Goal: Information Seeking & Learning: Learn about a topic

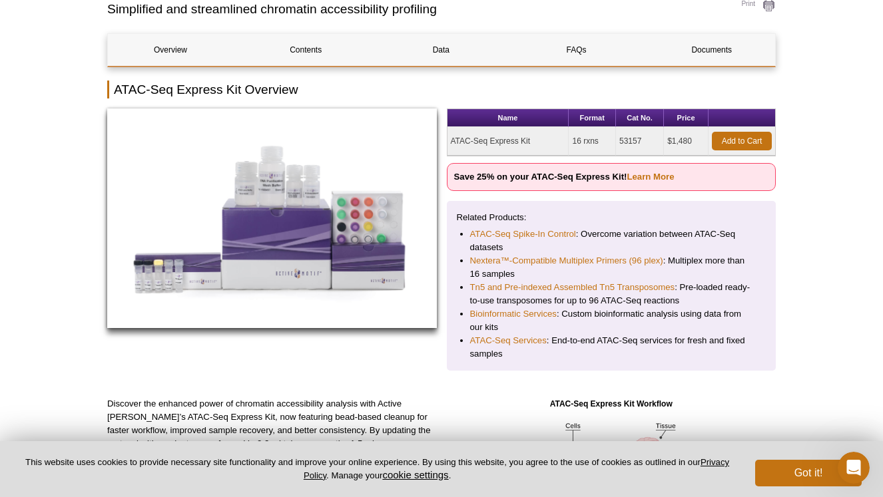
scroll to position [109, 0]
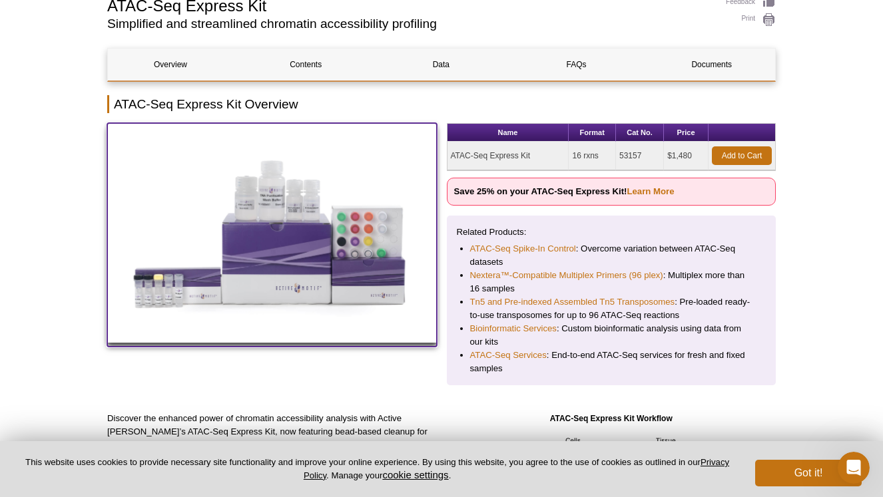
click at [425, 232] on img at bounding box center [272, 233] width 330 height 220
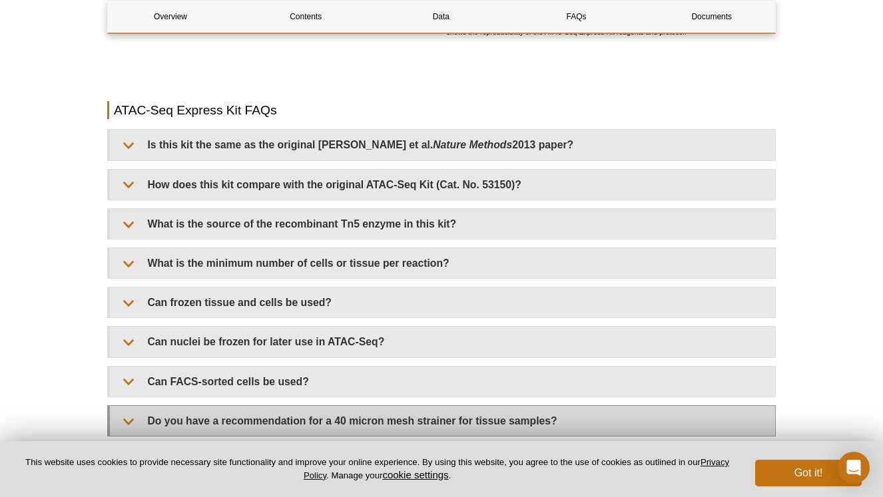
scroll to position [1965, 0]
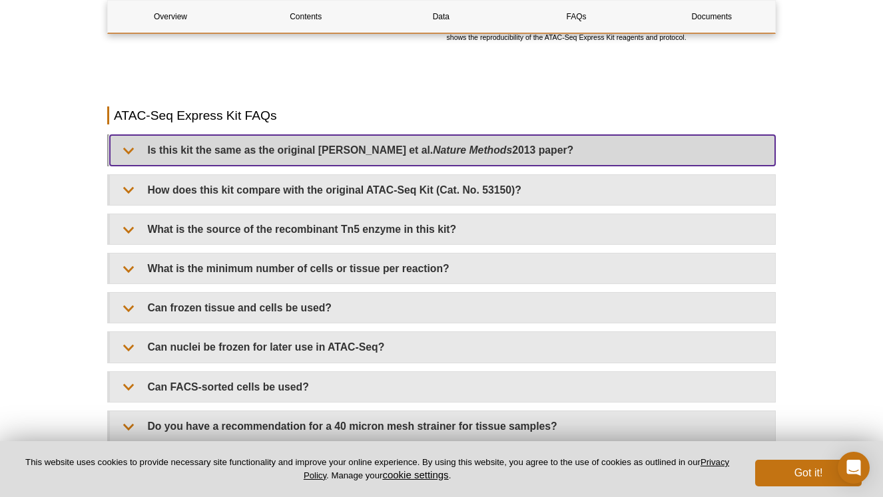
click at [215, 141] on summary "Is this kit the same as the original [PERSON_NAME] et al. Nature Methods 2013 p…" at bounding box center [442, 150] width 665 height 30
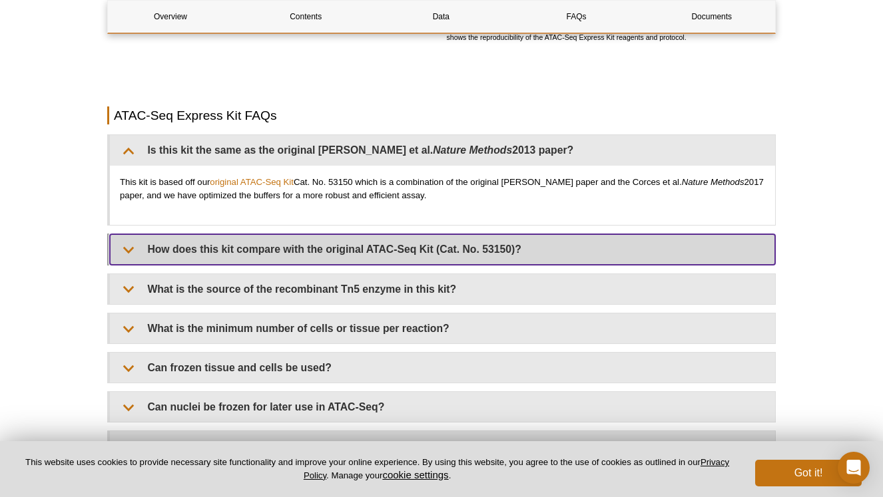
click at [178, 242] on summary "How does this kit compare with the original ATAC-Seq Kit (Cat. No. 53150)?" at bounding box center [442, 249] width 665 height 30
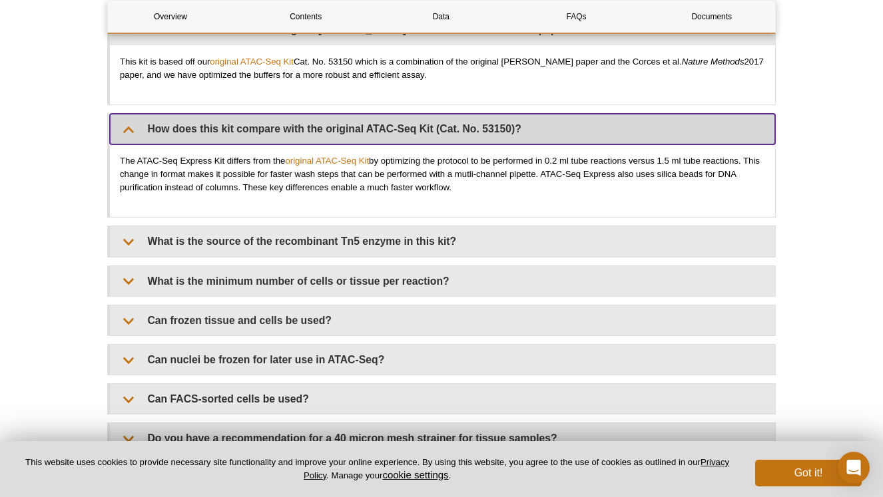
scroll to position [2099, 0]
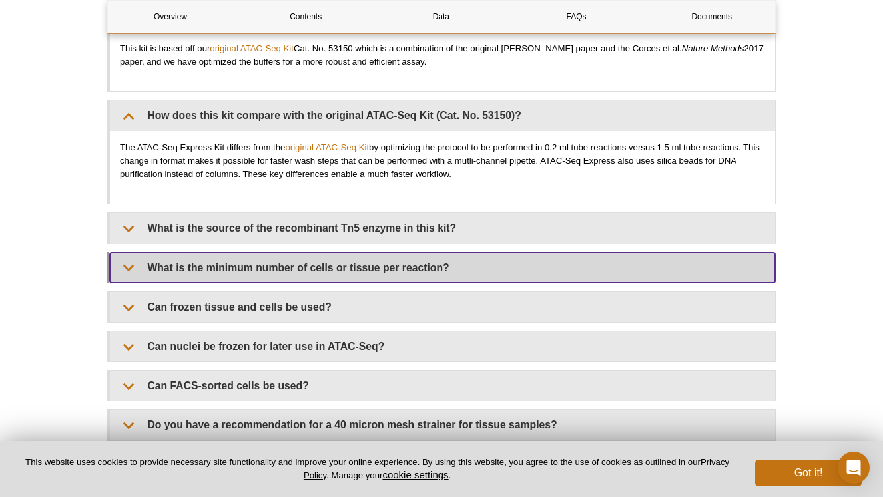
click at [198, 255] on summary "What is the minimum number of cells or tissue per reaction?" at bounding box center [442, 268] width 665 height 30
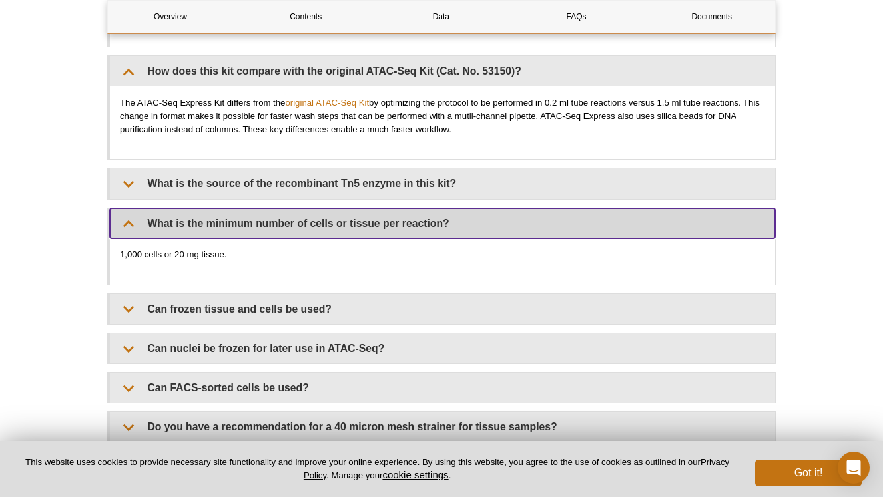
scroll to position [2145, 0]
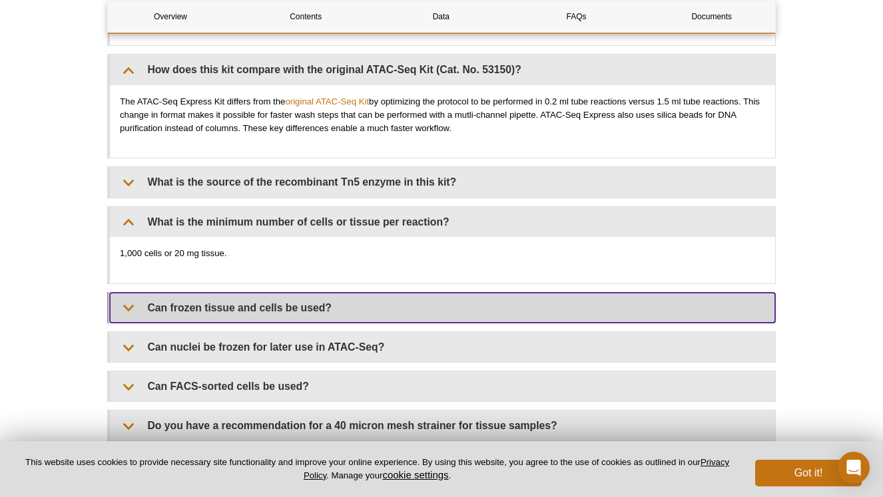
click at [154, 306] on summary "Can frozen tissue and cells be used?" at bounding box center [442, 308] width 665 height 30
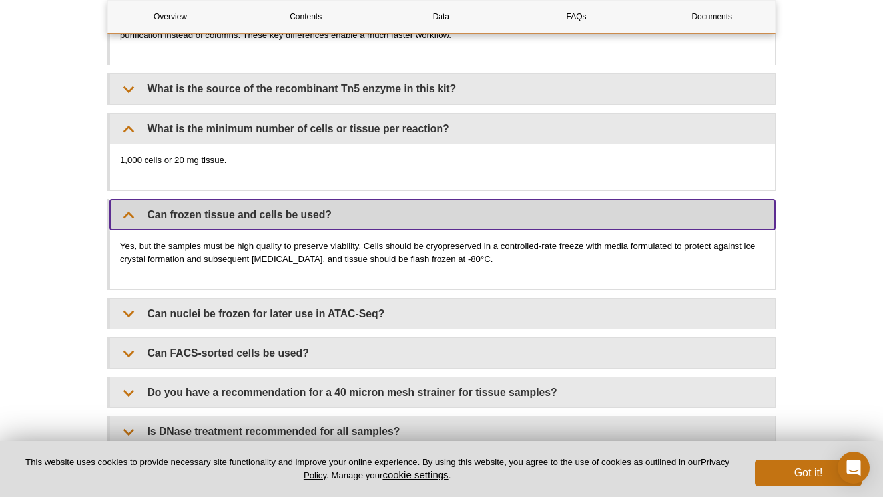
scroll to position [2242, 0]
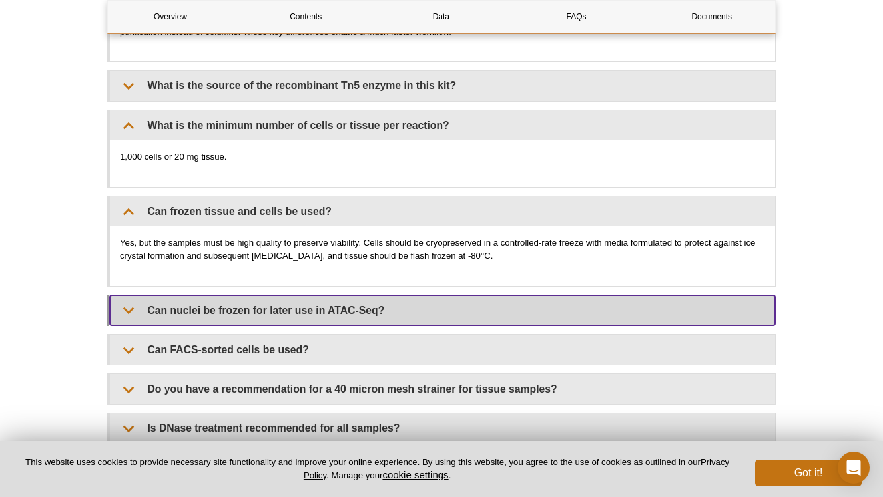
click at [190, 304] on summary "Can nuclei be frozen for later use in ATAC-Seq?" at bounding box center [442, 311] width 665 height 30
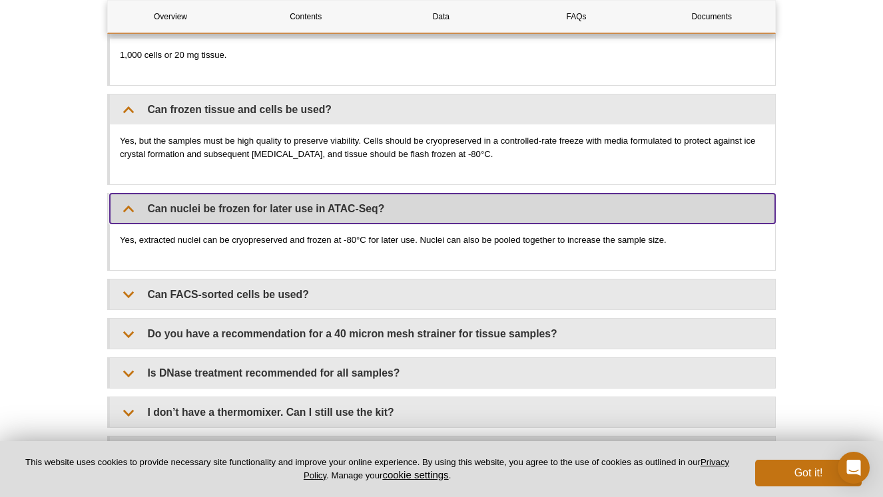
scroll to position [2344, 0]
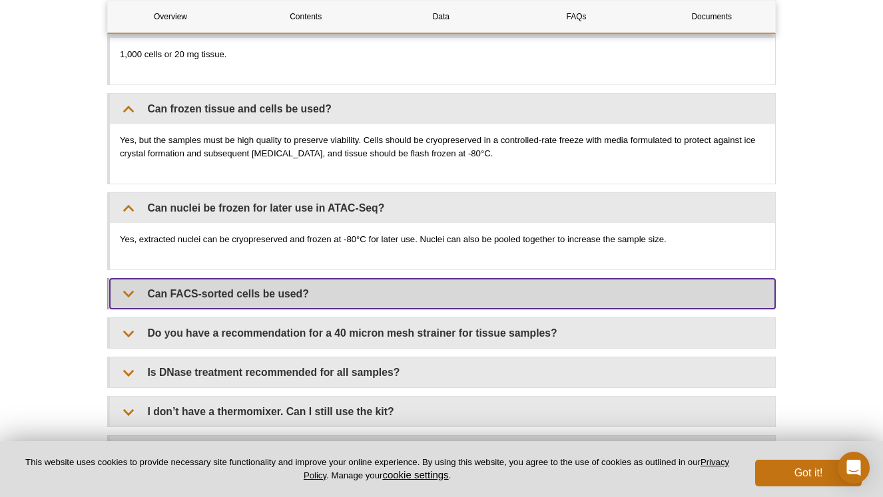
click at [186, 286] on summary "Can FACS-sorted cells be used?" at bounding box center [442, 294] width 665 height 30
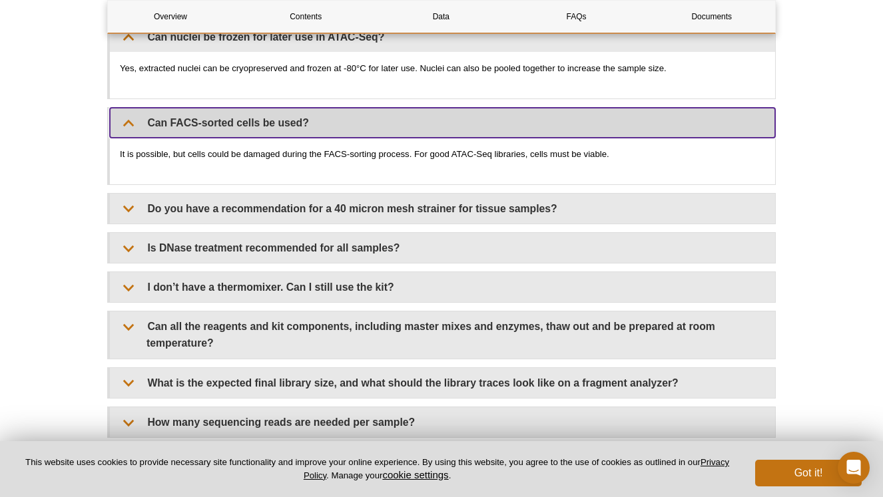
scroll to position [2532, 0]
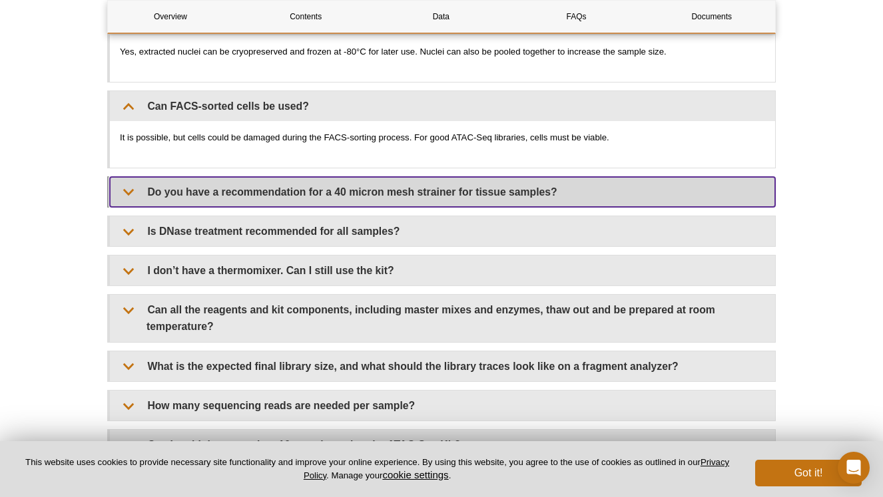
click at [190, 177] on summary "Do you have a recommendation for a 40 micron mesh strainer for tissue samples?" at bounding box center [442, 192] width 665 height 30
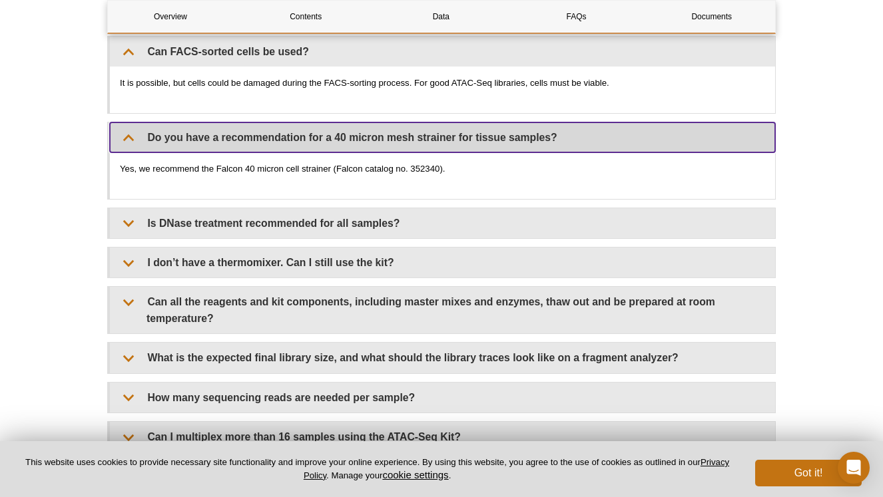
scroll to position [2590, 0]
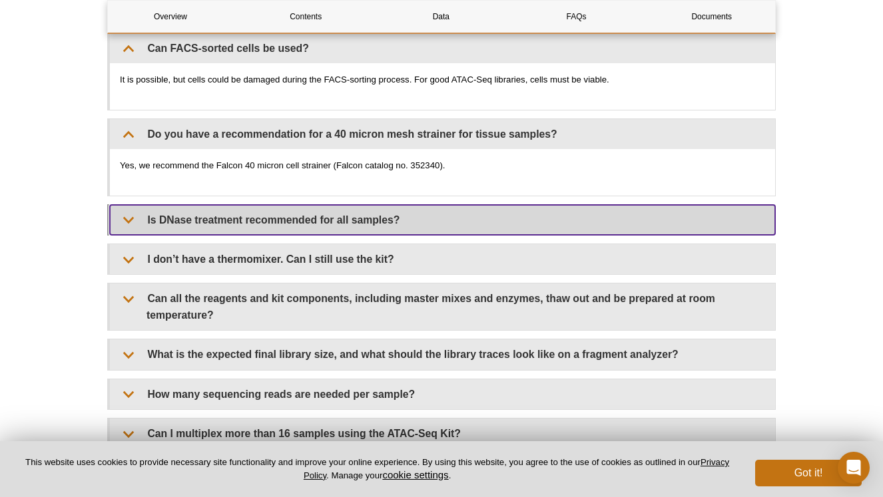
click at [167, 205] on summary "Is DNase treatment recommended for all samples?" at bounding box center [442, 220] width 665 height 30
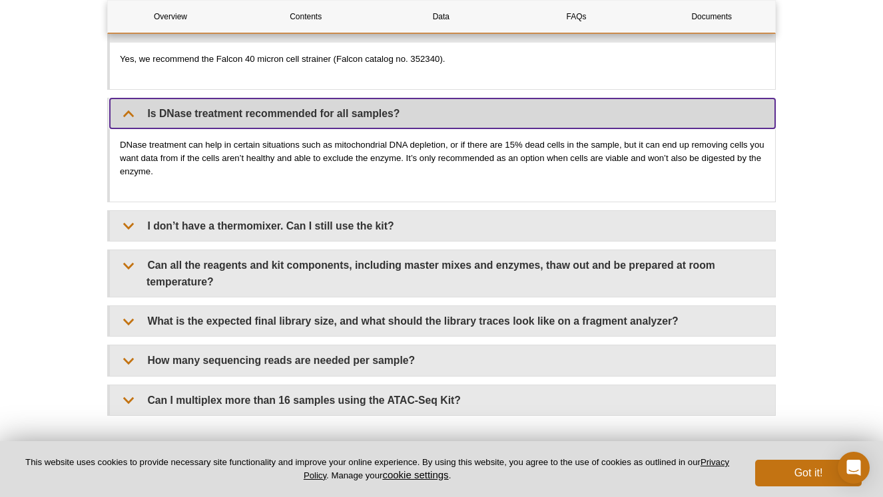
scroll to position [2710, 0]
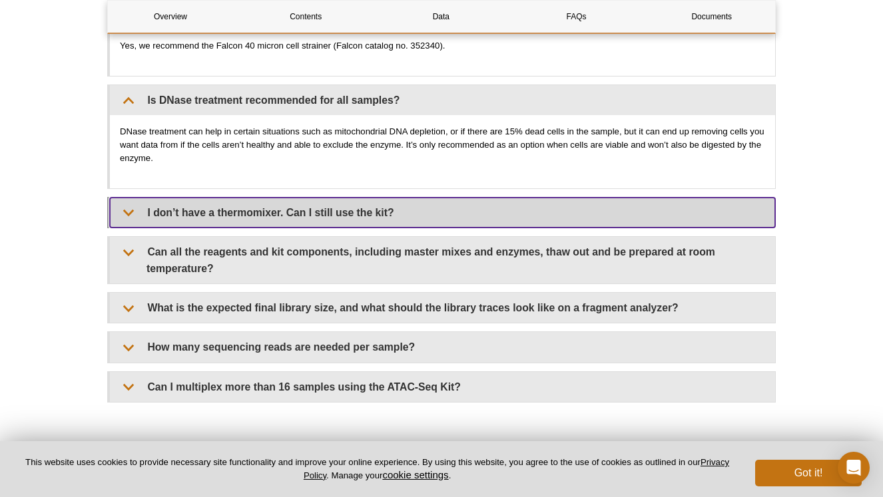
click at [175, 202] on summary "I don’t have a thermomixer. Can I still use the kit?" at bounding box center [442, 213] width 665 height 30
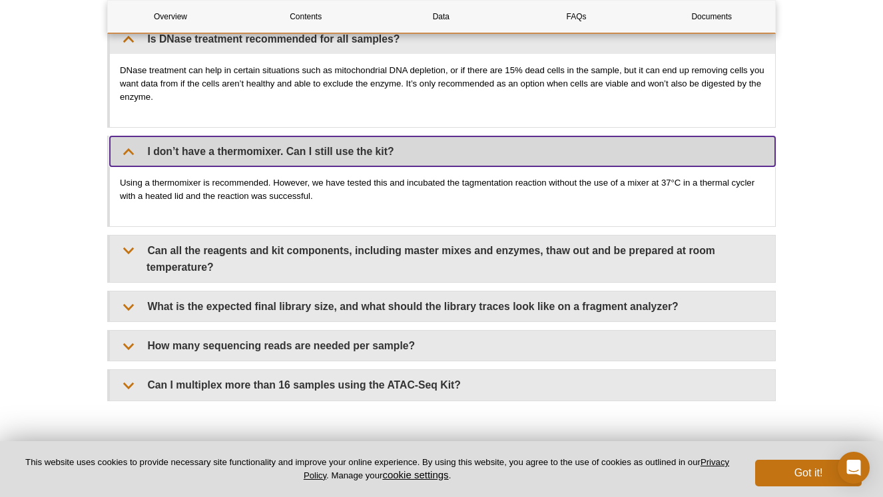
scroll to position [2784, 0]
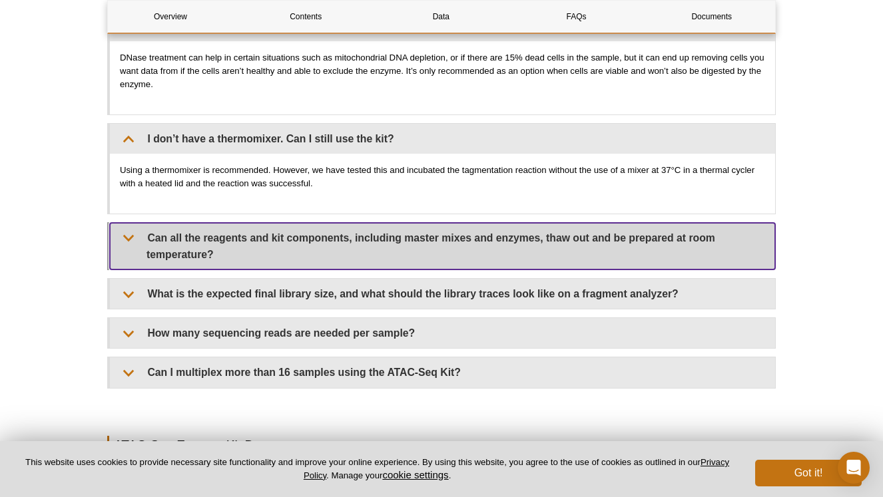
click at [181, 234] on summary "Can all the reagents and kit components, including master mixes and enzymes, th…" at bounding box center [442, 246] width 665 height 47
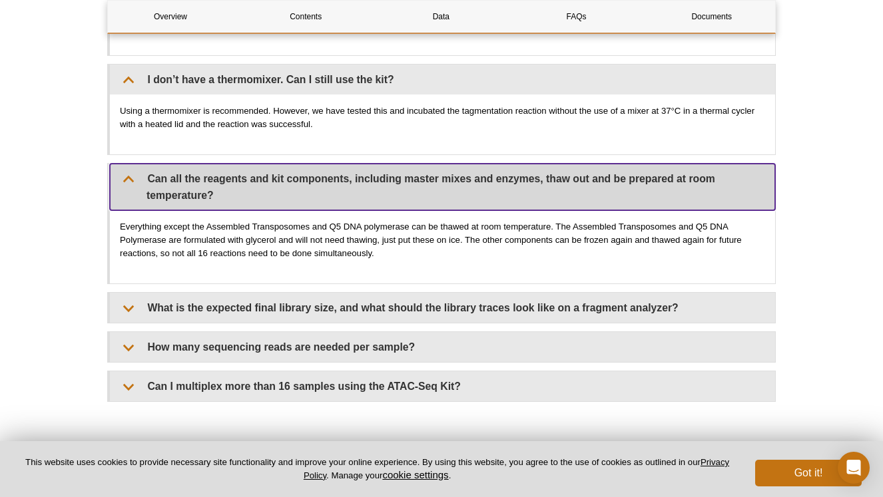
scroll to position [2844, 0]
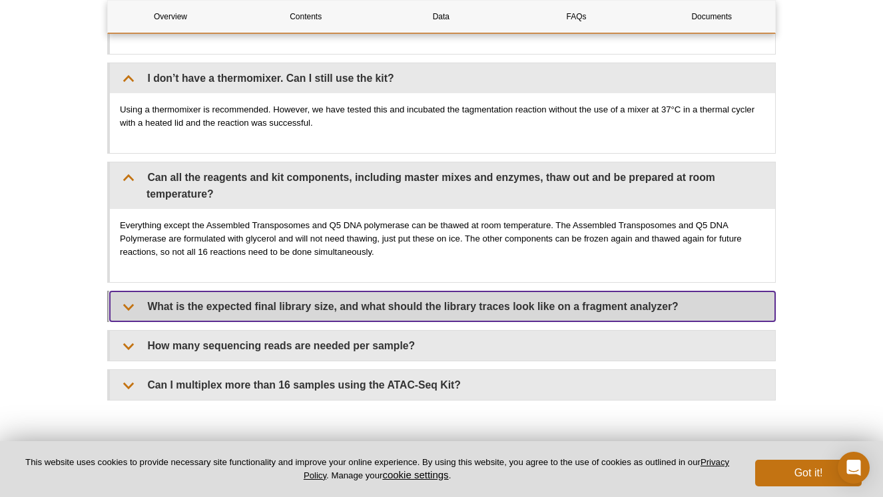
click at [202, 292] on summary "What is the expected final library size, and what should the library traces loo…" at bounding box center [442, 307] width 665 height 30
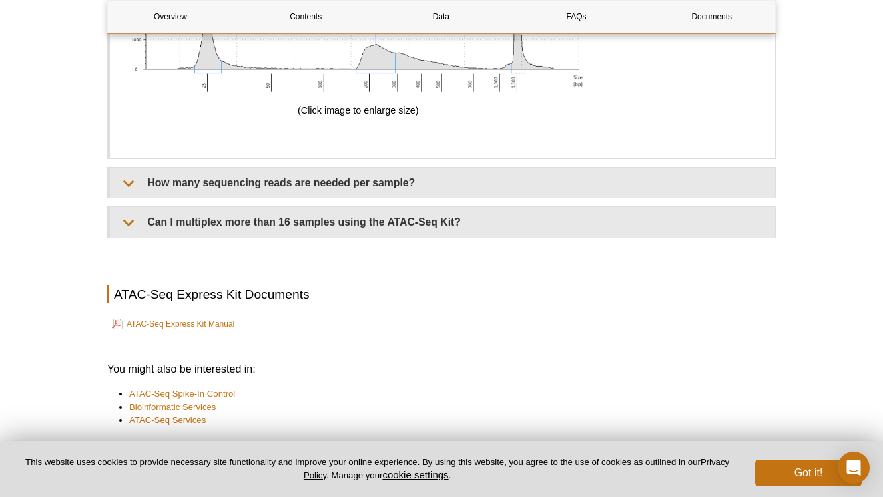
scroll to position [3929, 0]
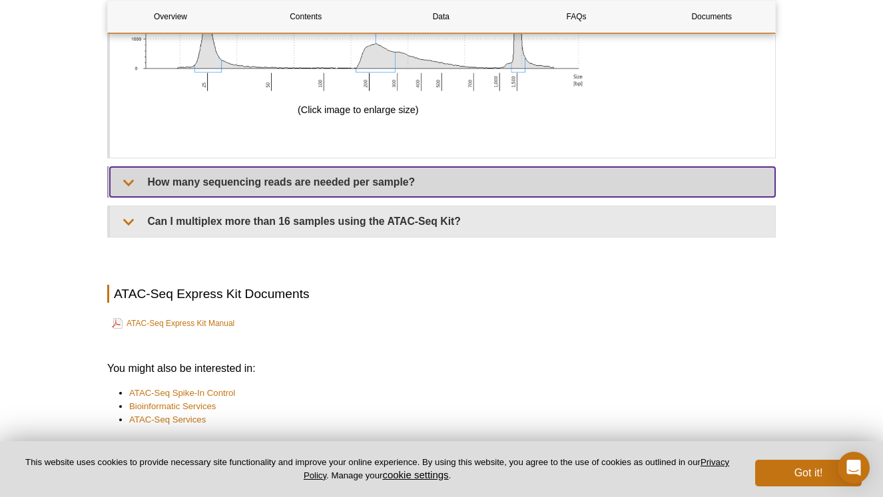
click at [194, 176] on summary "How many sequencing reads are needed per sample?" at bounding box center [442, 182] width 665 height 30
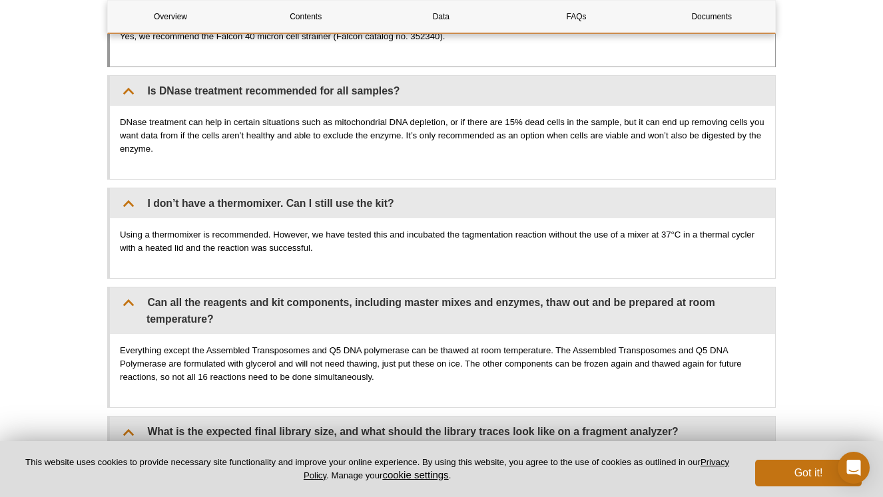
scroll to position [2676, 0]
